Goal: Information Seeking & Learning: Understand process/instructions

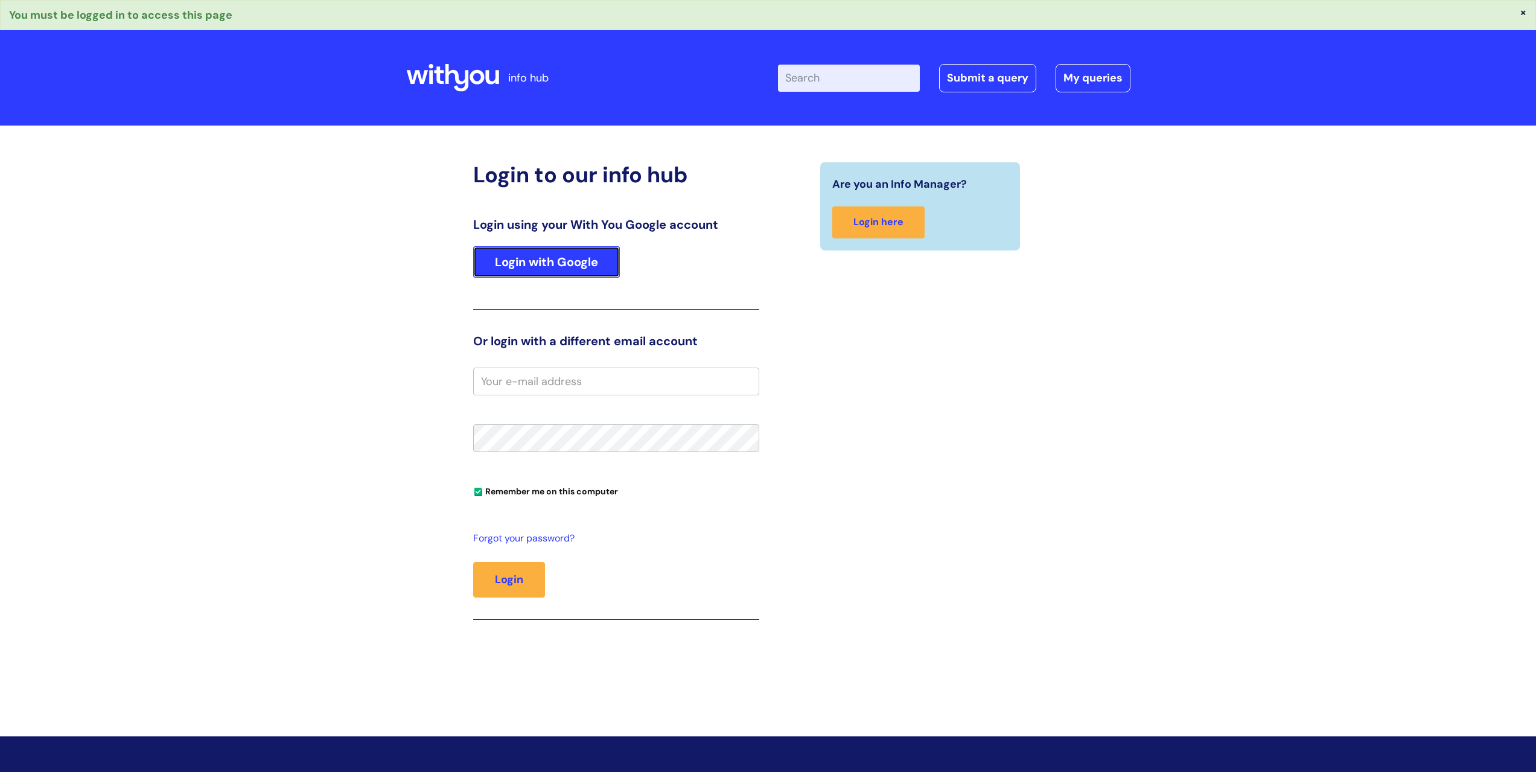
click at [566, 263] on link "Login with Google" at bounding box center [546, 261] width 147 height 31
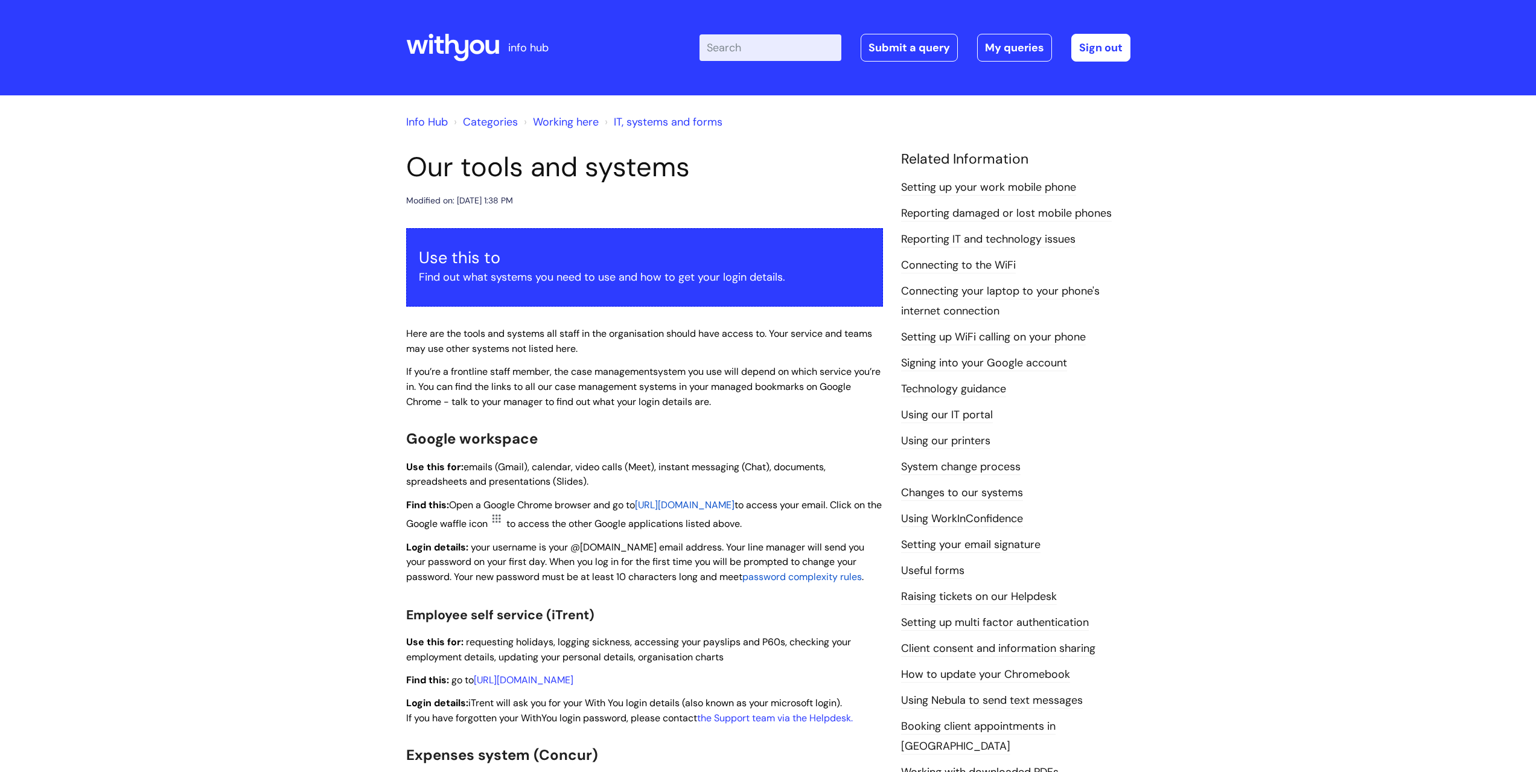
click at [552, 120] on link "Working here" at bounding box center [566, 122] width 66 height 14
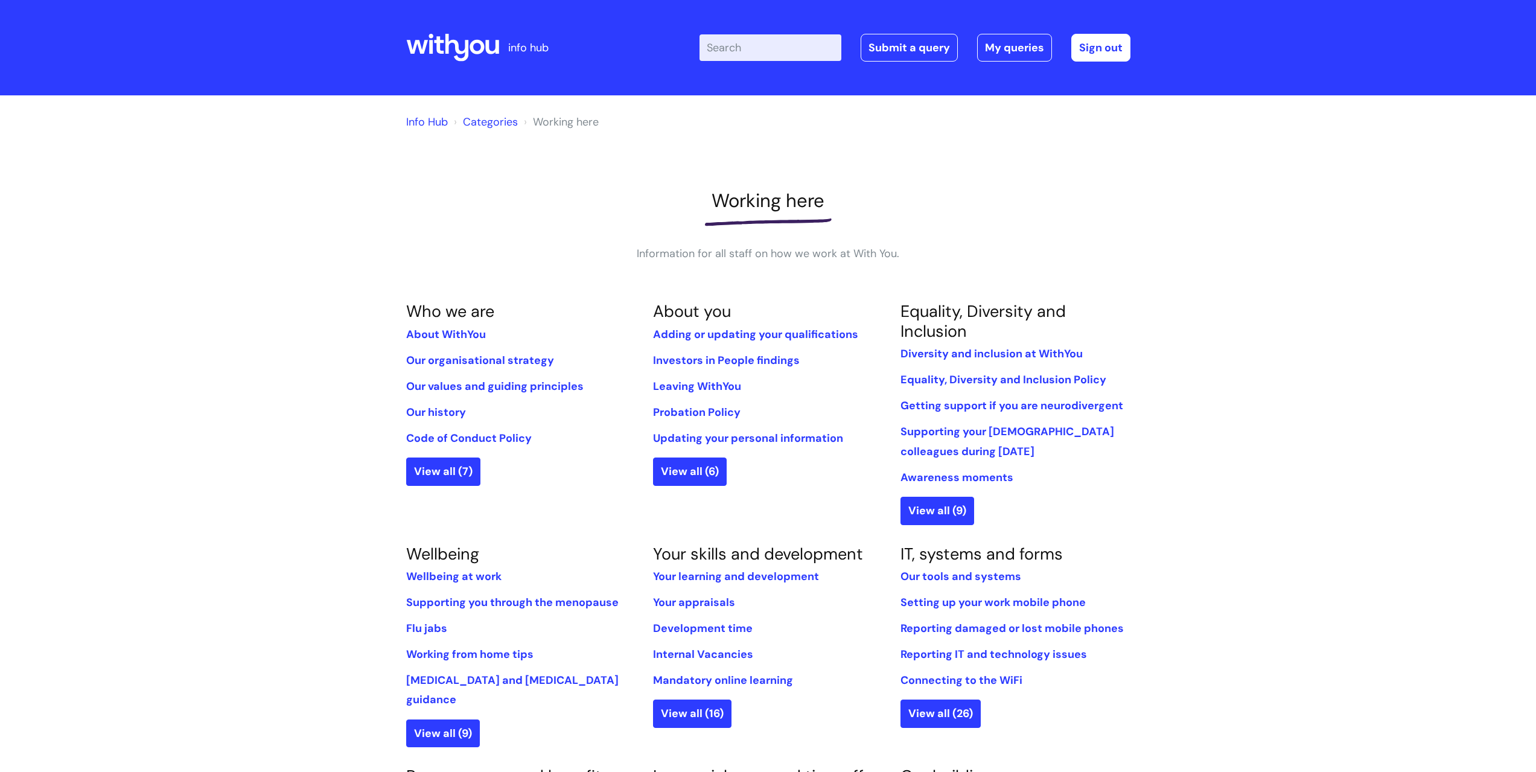
click at [426, 118] on link "Info Hub" at bounding box center [427, 122] width 42 height 14
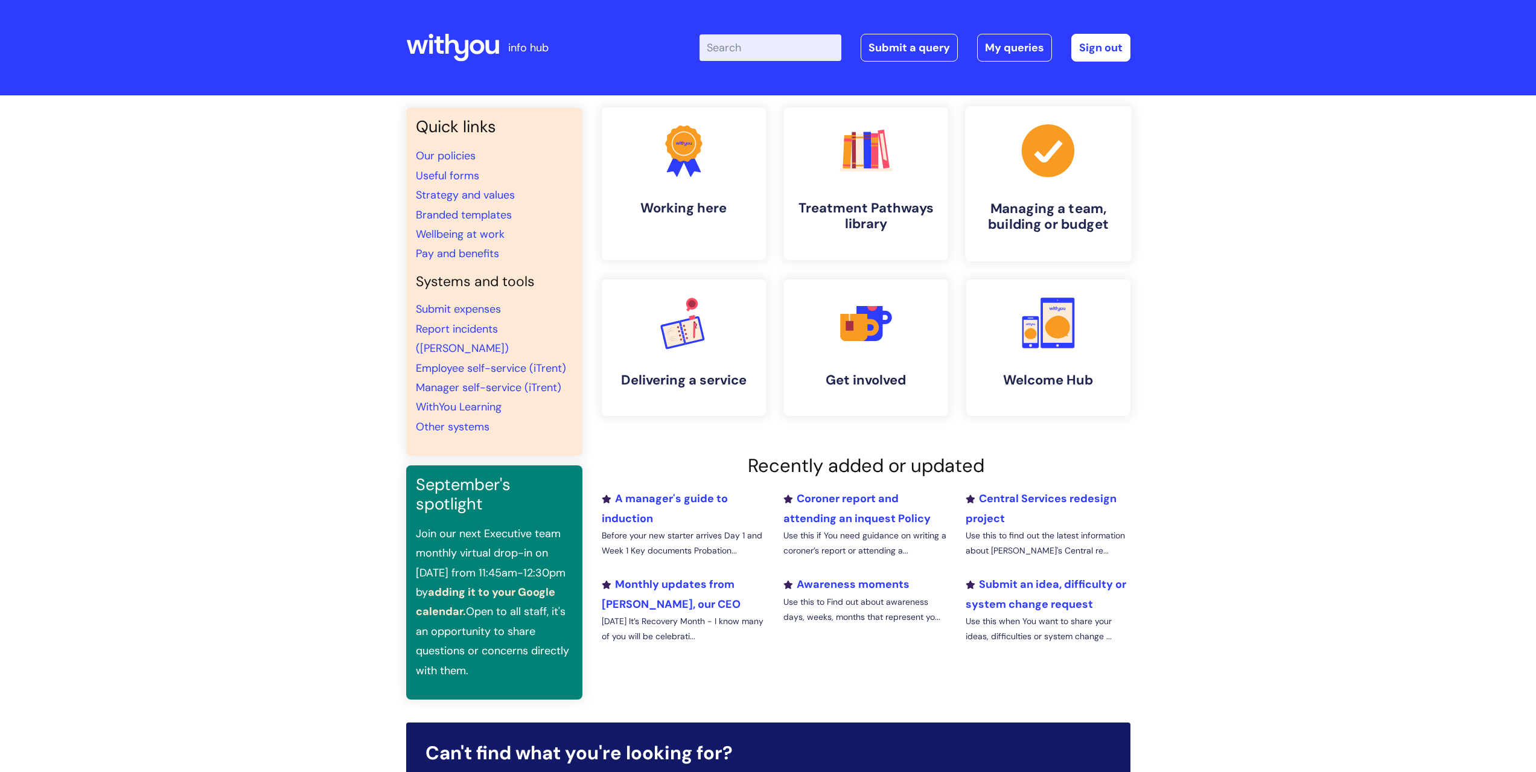
click at [1023, 197] on link ".cls-1{fill:#a53144;stroke-width:0px;} Managing a team, building or budget" at bounding box center [1047, 183] width 167 height 155
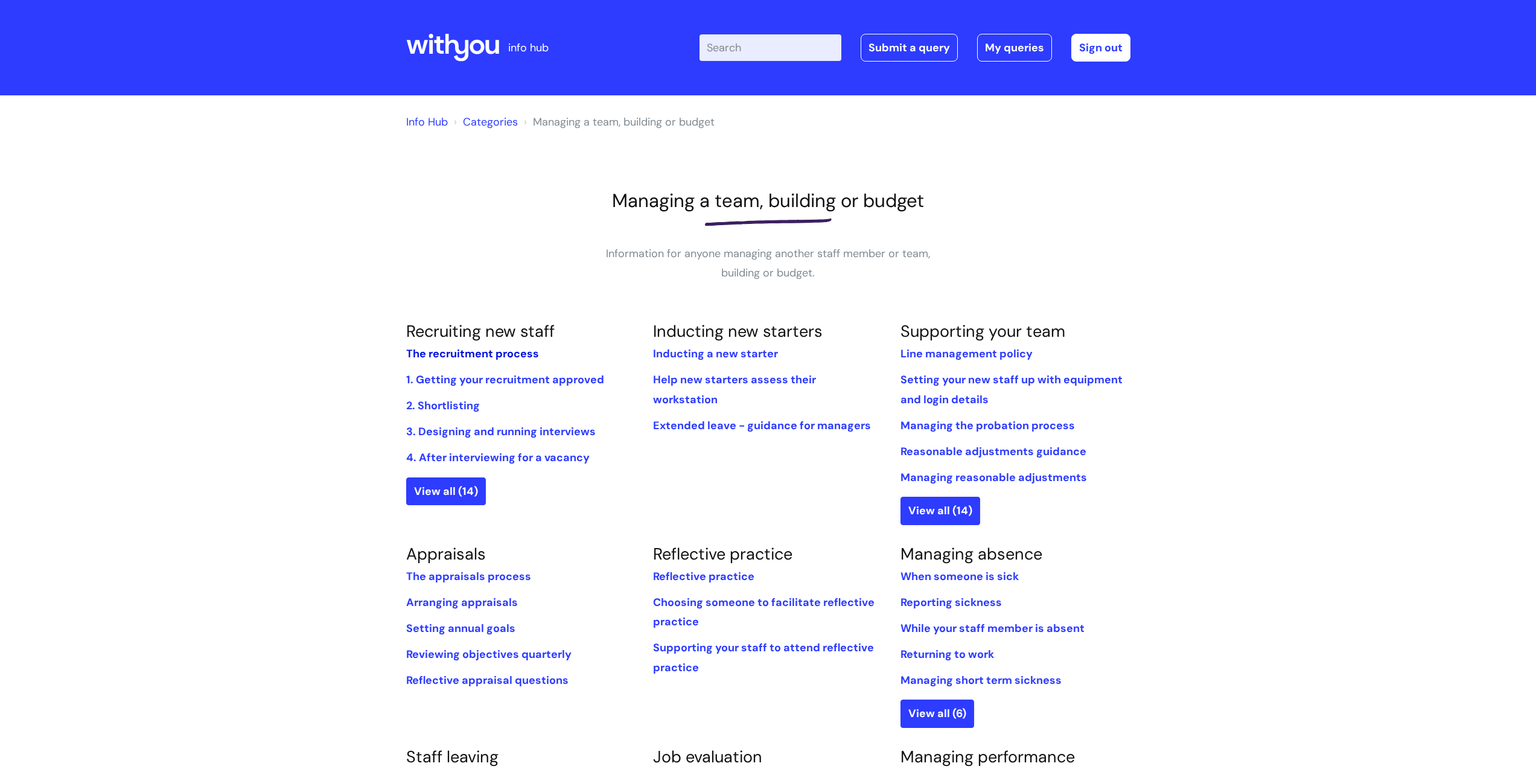
click at [487, 352] on link "The recruitment process" at bounding box center [472, 353] width 133 height 14
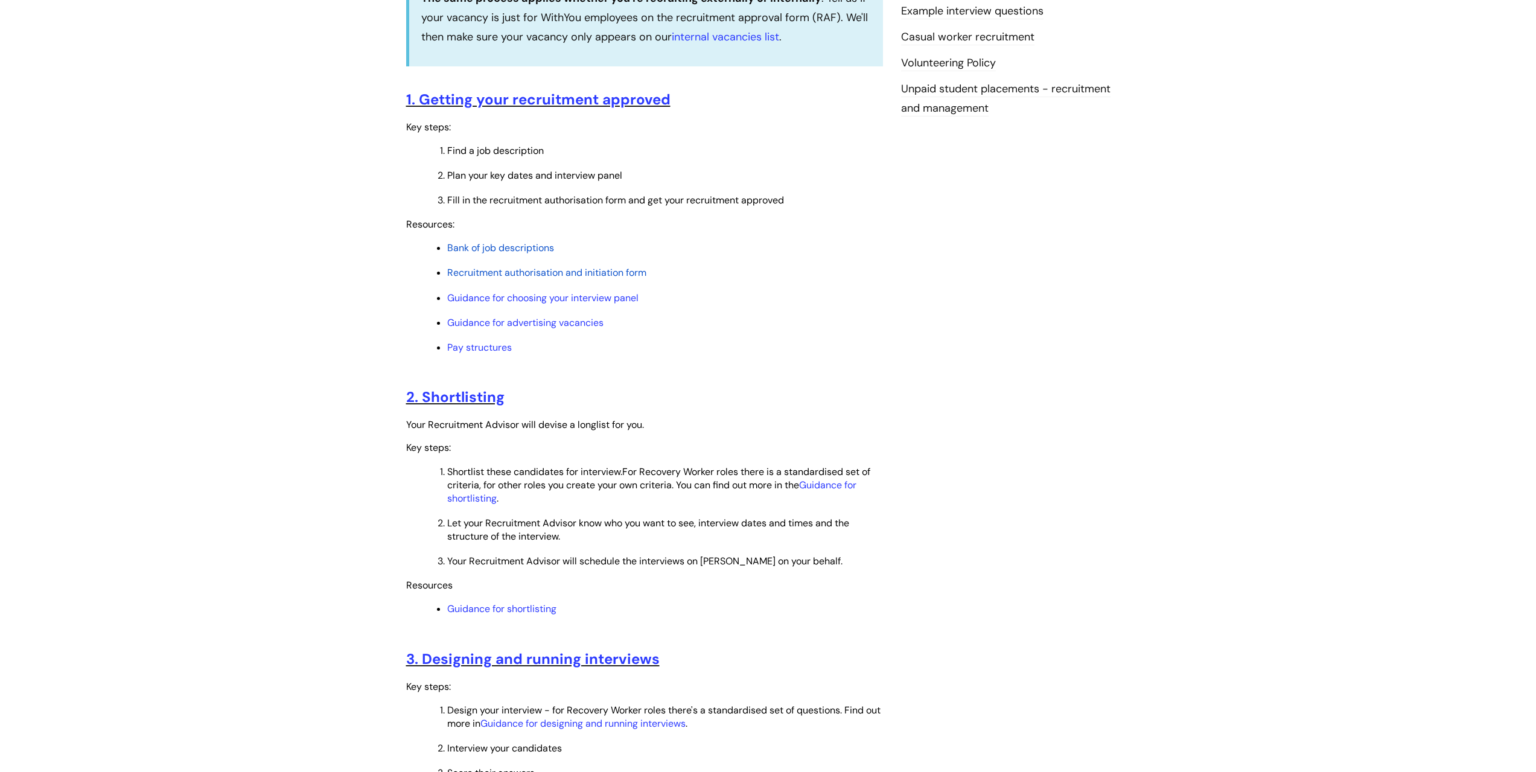
scroll to position [483, 0]
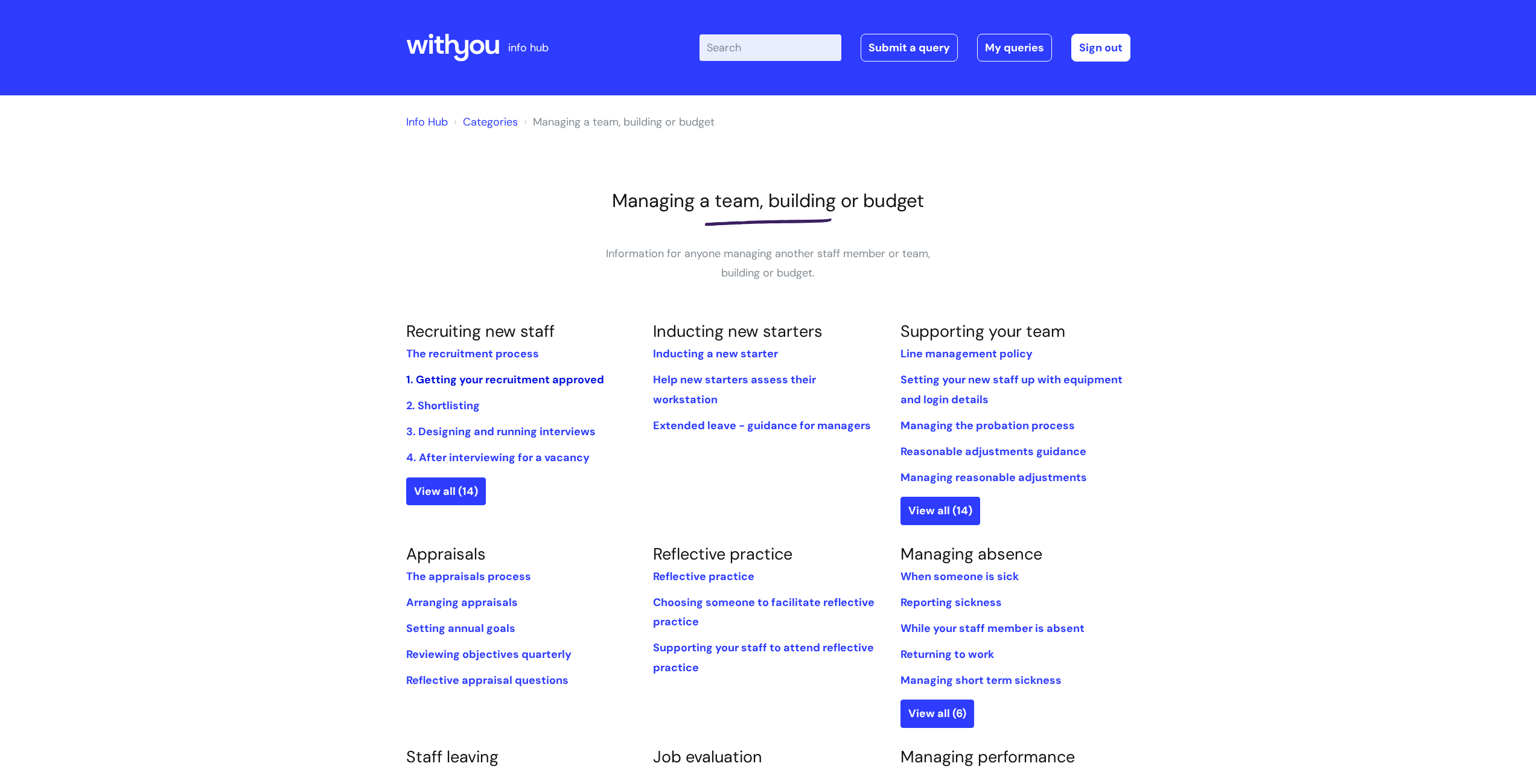
click at [492, 378] on link "1. Getting your recruitment approved" at bounding box center [505, 379] width 198 height 14
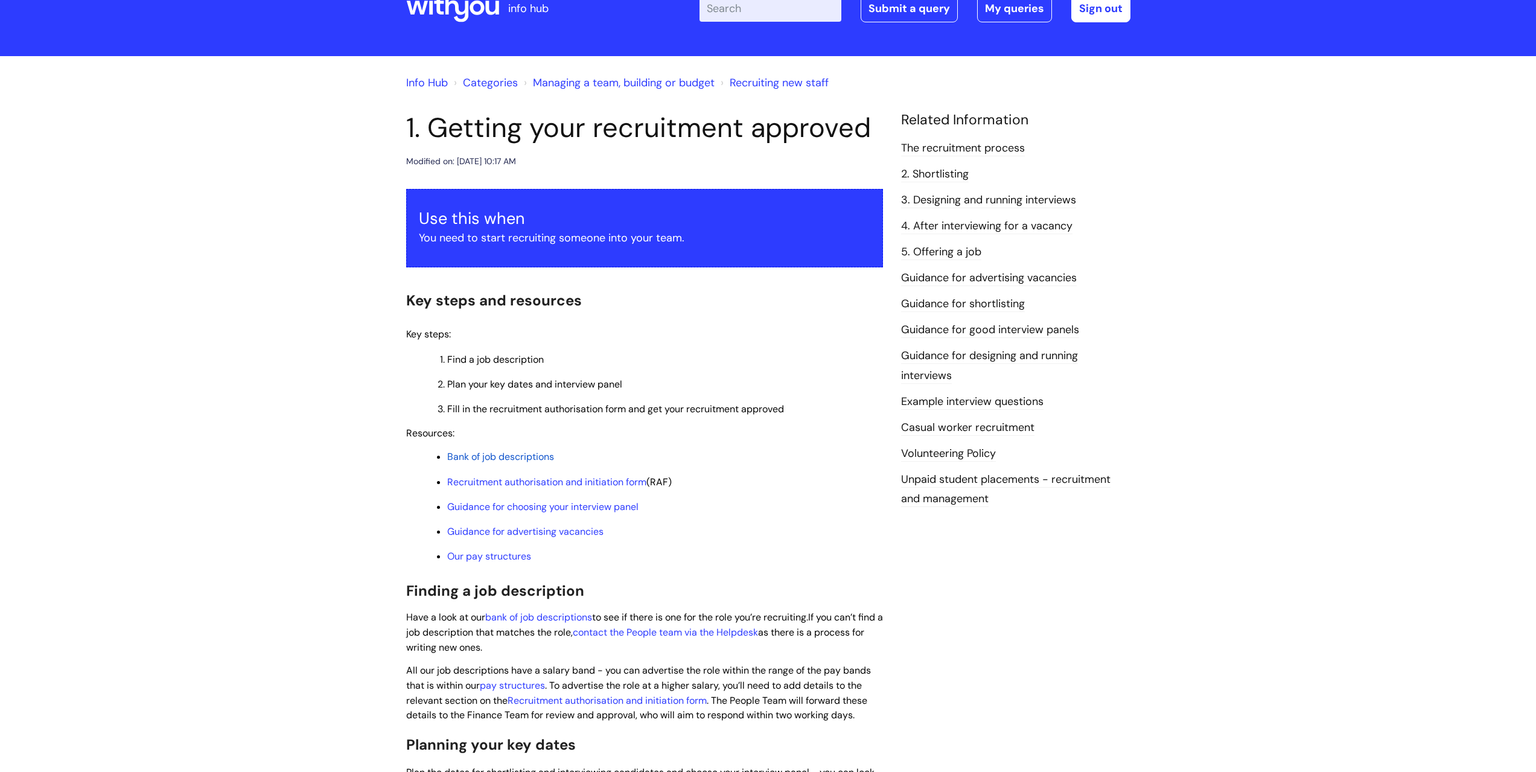
scroll to position [60, 0]
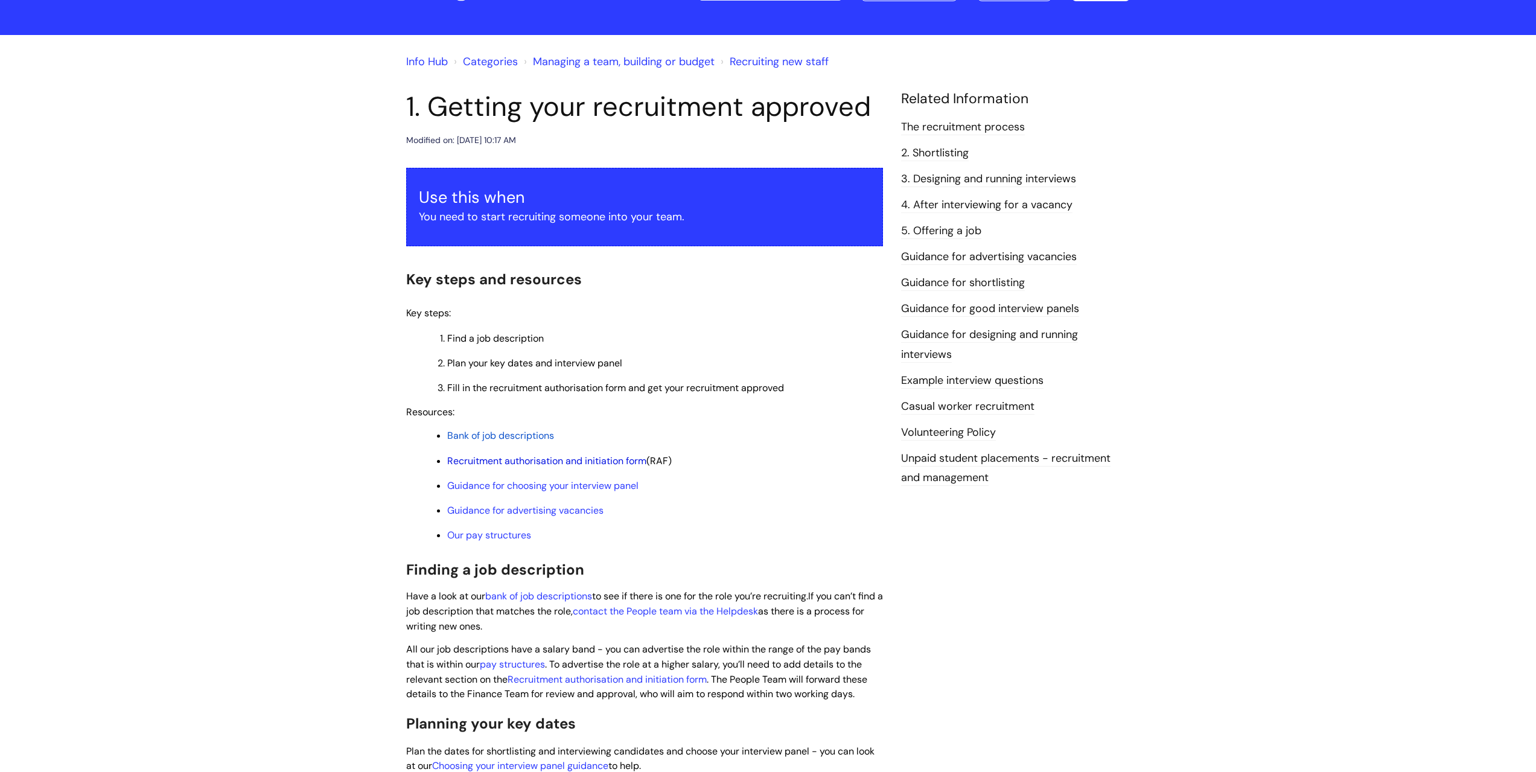
click at [572, 460] on link "Recruitment authorisation and initiation form" at bounding box center [546, 460] width 199 height 13
